Goal: Task Accomplishment & Management: Manage account settings

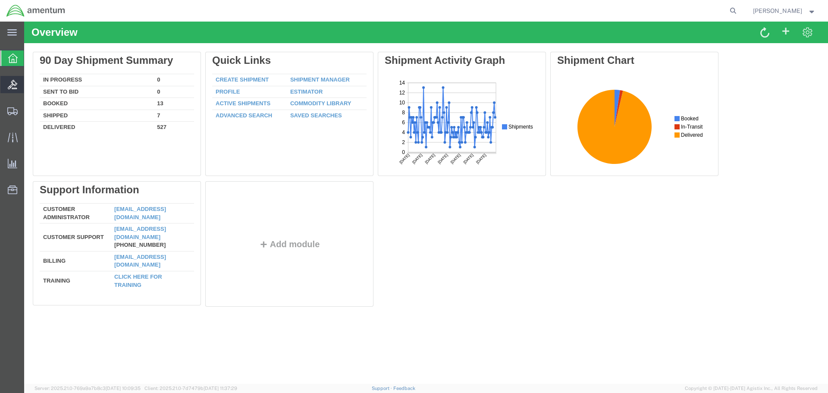
click at [13, 81] on icon at bounding box center [12, 84] width 9 height 9
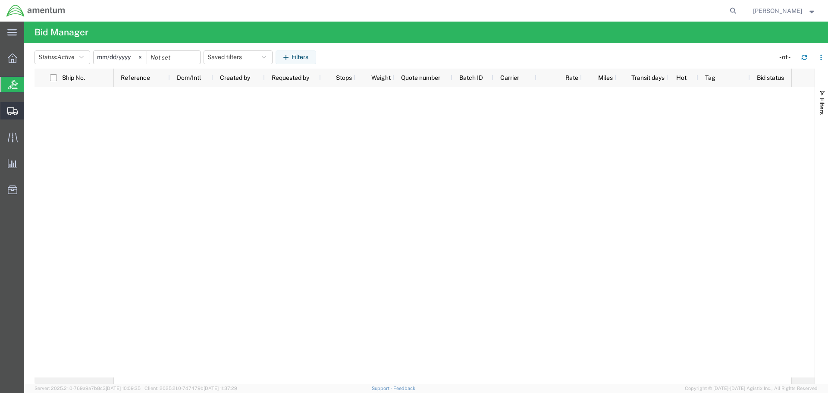
click at [13, 108] on icon at bounding box center [12, 111] width 10 height 8
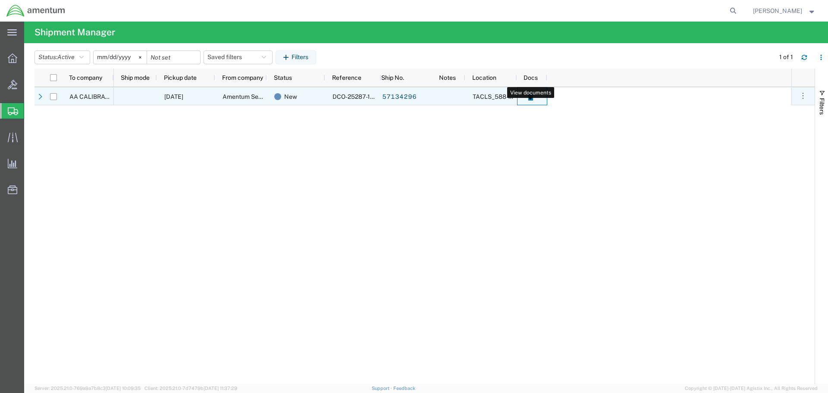
click at [530, 98] on icon at bounding box center [530, 97] width 5 height 6
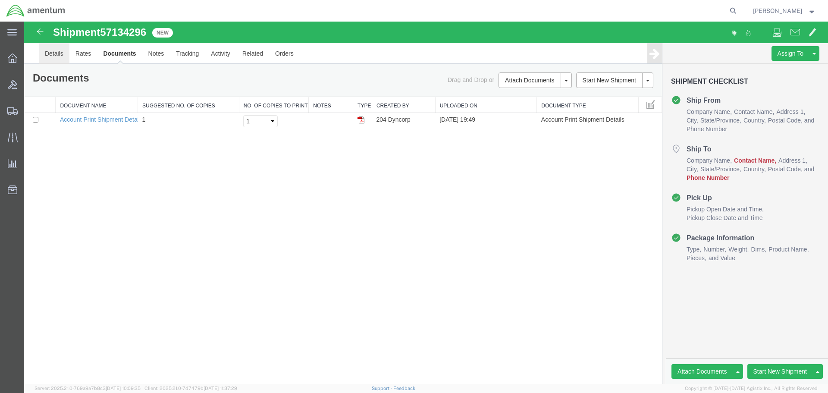
click at [52, 54] on link "Details" at bounding box center [54, 53] width 31 height 21
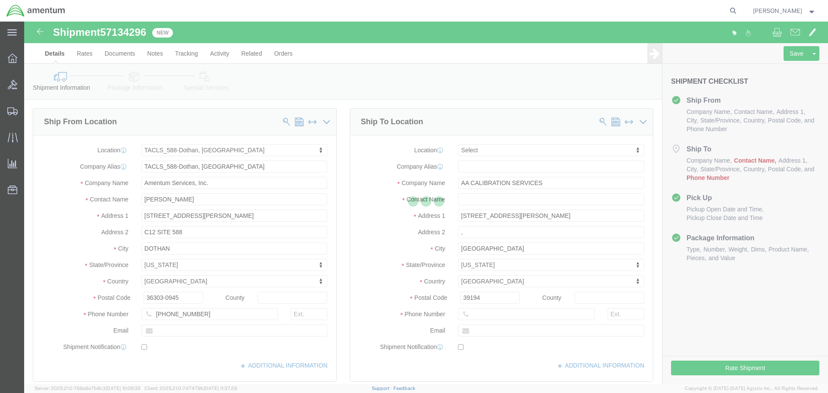
select select "42706"
select select
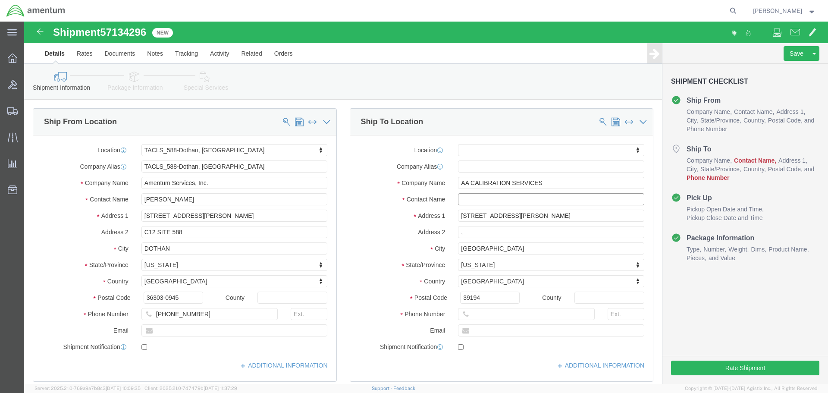
click input "text"
type input "AACS"
click input "text"
drag, startPoint x: 516, startPoint y: 159, endPoint x: 432, endPoint y: 161, distance: 84.1
click input "AA CALIBRATION SERVICES"
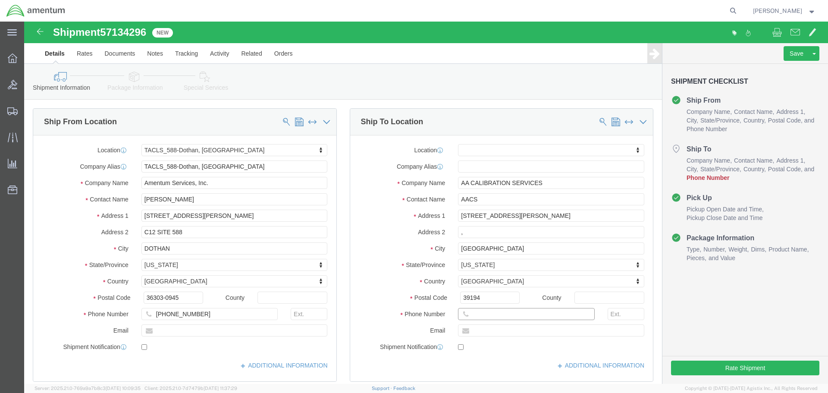
click input "text"
paste input "[PHONE_NUMBER]"
type input "[PHONE_NUMBER]"
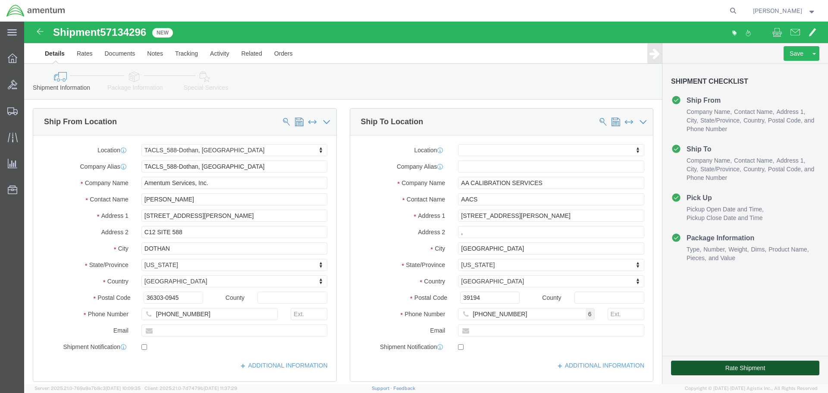
click button "Rate Shipment"
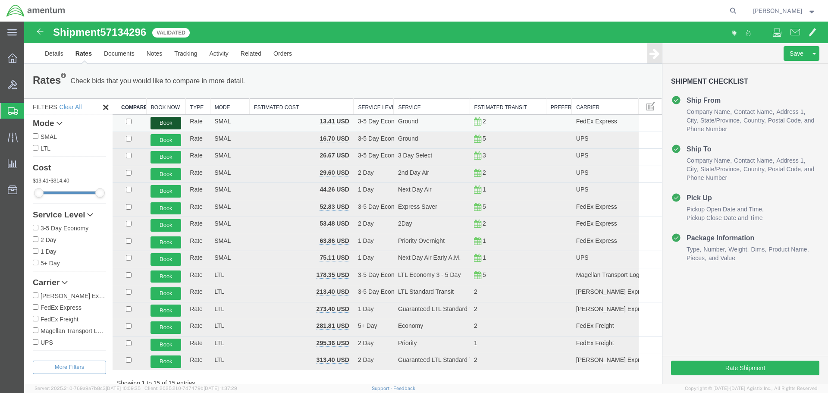
click at [161, 122] on button "Book" at bounding box center [165, 123] width 31 height 13
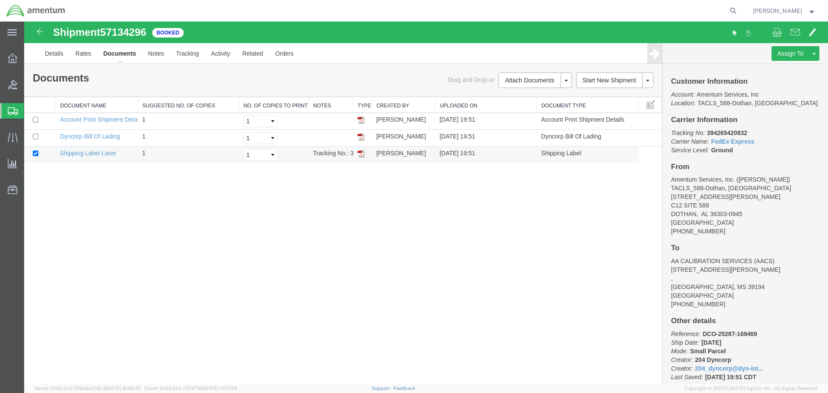
click at [358, 153] on img at bounding box center [360, 153] width 7 height 7
click at [362, 136] on img at bounding box center [360, 136] width 7 height 7
